Goal: Information Seeking & Learning: Learn about a topic

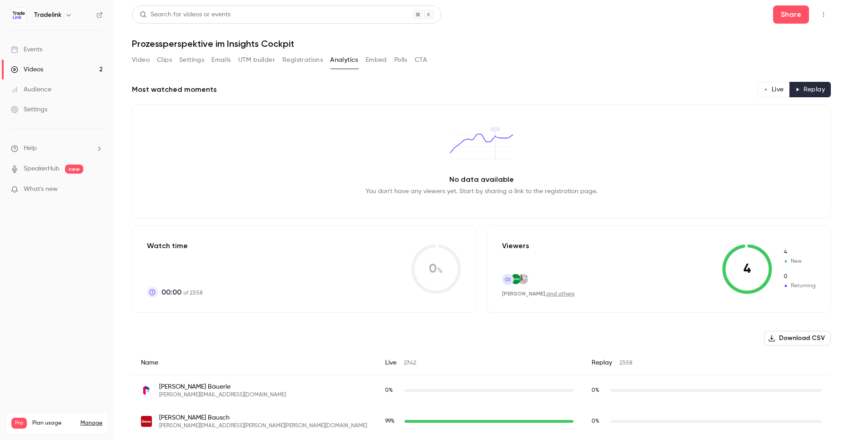
click at [307, 62] on button "Registrations" at bounding box center [302, 60] width 40 height 15
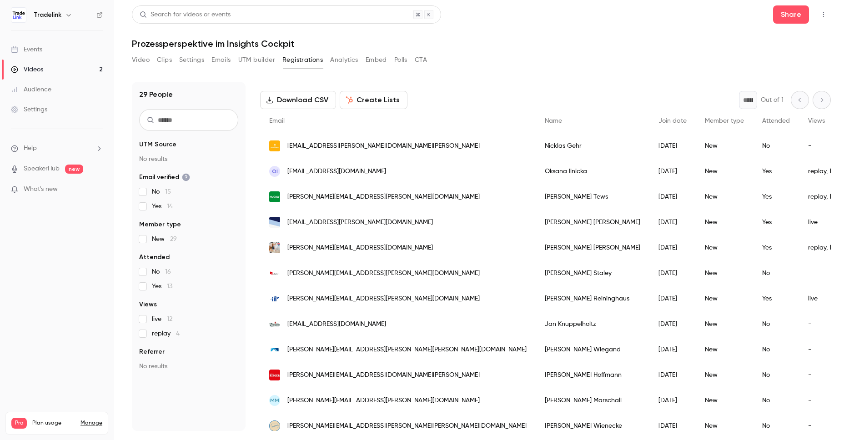
scroll to position [36, 0]
click at [163, 55] on button "Clips" at bounding box center [164, 60] width 15 height 15
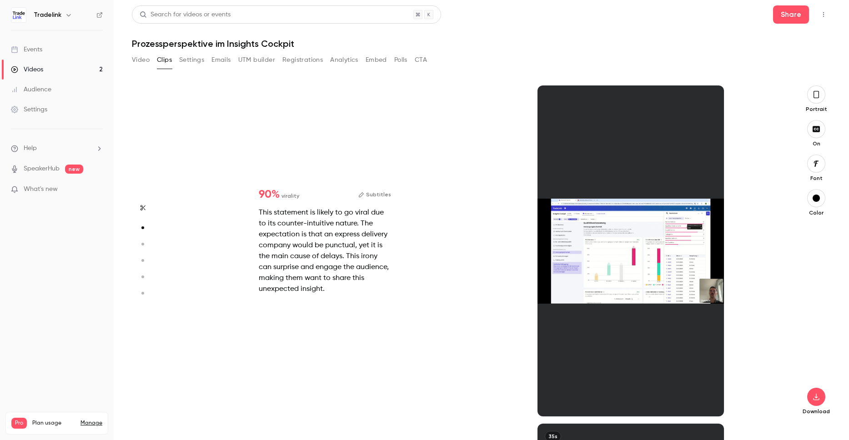
scroll to position [677, 0]
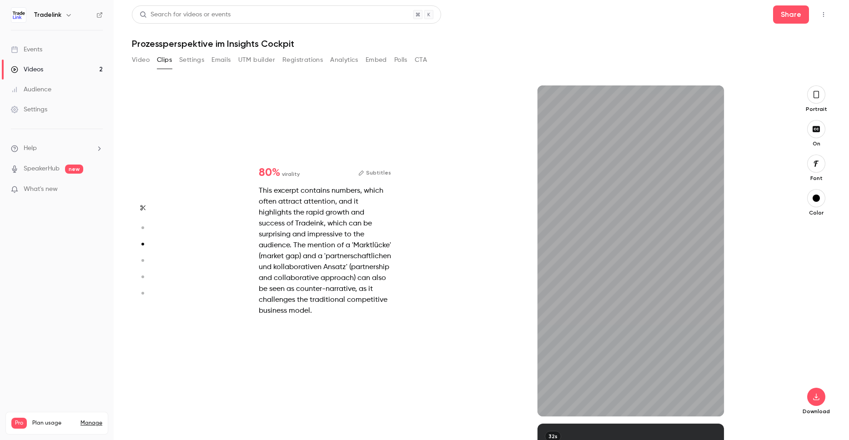
click at [818, 96] on icon "button" at bounding box center [816, 95] width 7 height 10
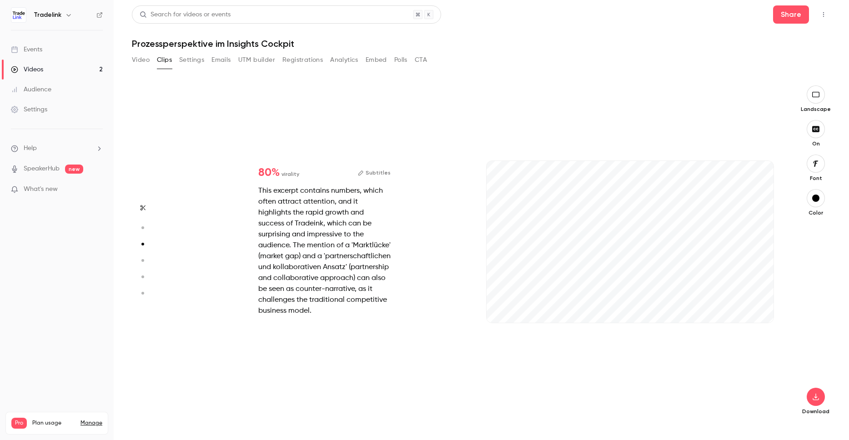
type input "*"
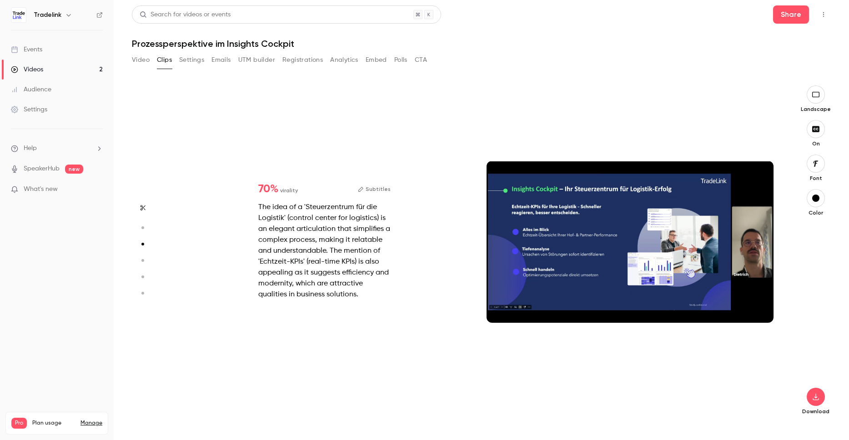
scroll to position [1015, 0]
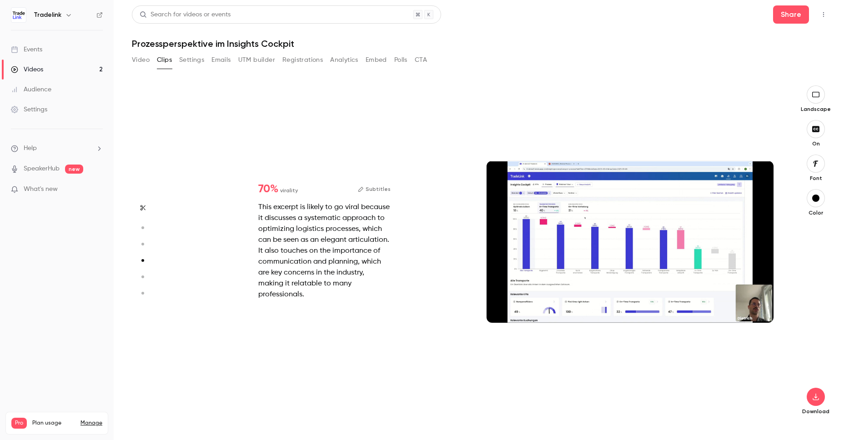
type input "*"
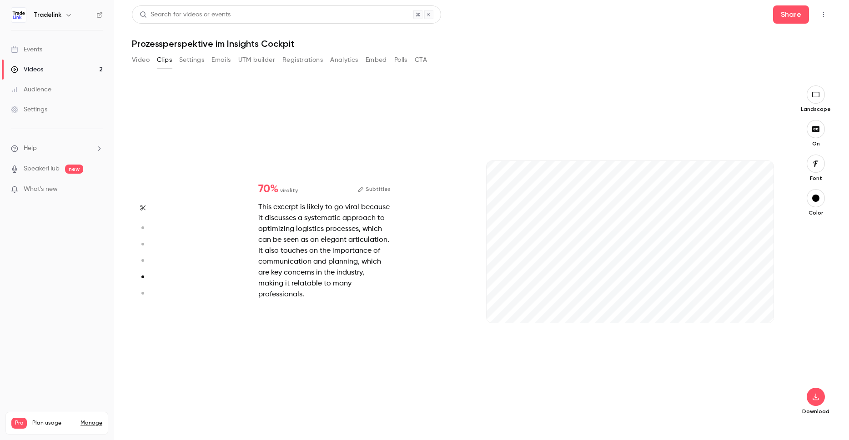
type input "***"
click at [146, 64] on button "Video" at bounding box center [141, 60] width 18 height 15
